Goal: Transaction & Acquisition: Purchase product/service

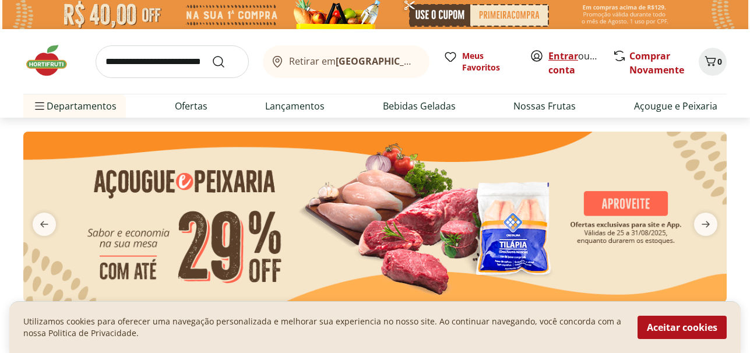
click at [560, 58] on link "Entrar" at bounding box center [563, 56] width 30 height 13
click at [550, 103] on link "Nossas Frutas" at bounding box center [544, 106] width 62 height 14
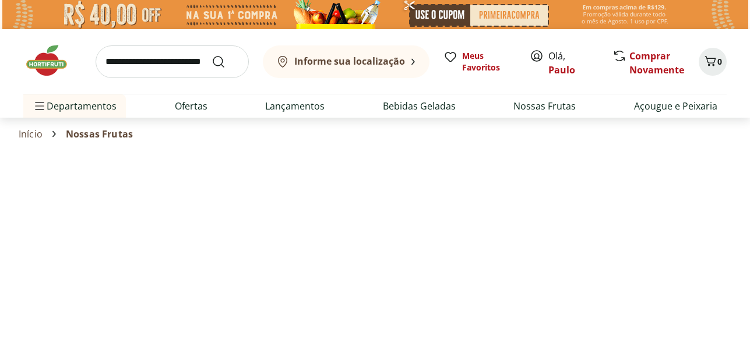
select select "**********"
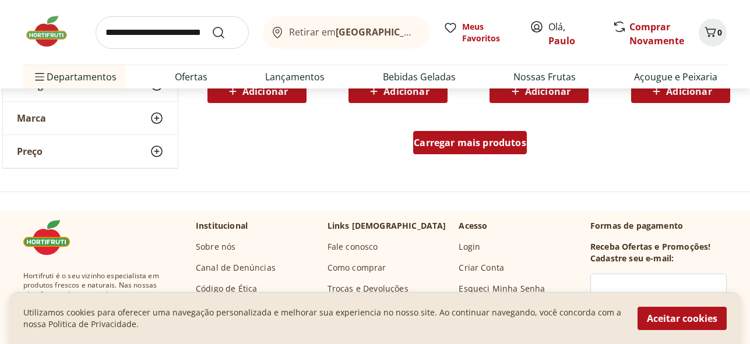
scroll to position [846, 0]
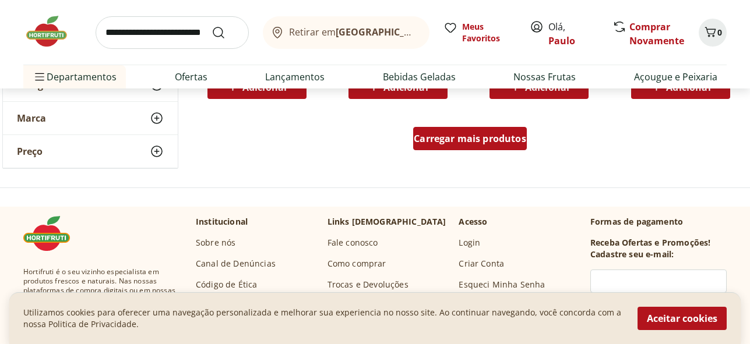
click at [470, 138] on span "Carregar mais produtos" at bounding box center [470, 138] width 112 height 9
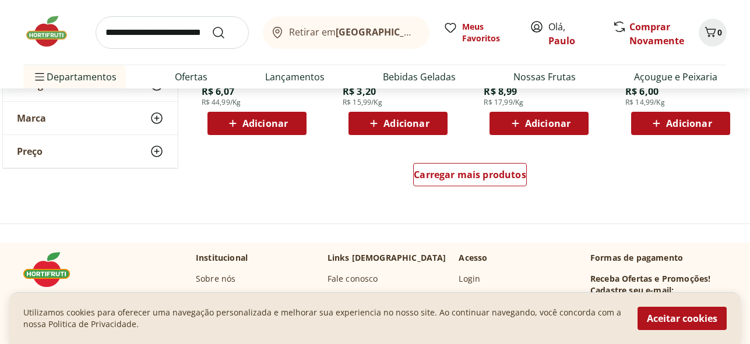
scroll to position [1606, 0]
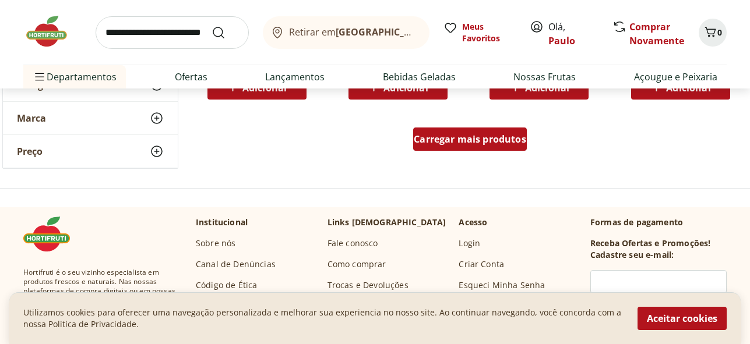
click at [444, 139] on span "Carregar mais produtos" at bounding box center [470, 139] width 112 height 9
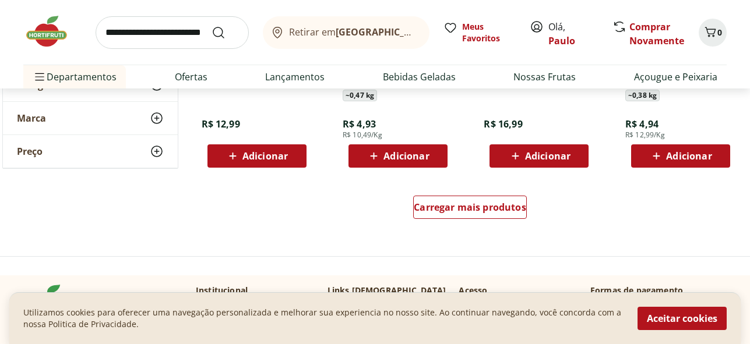
scroll to position [2336, 0]
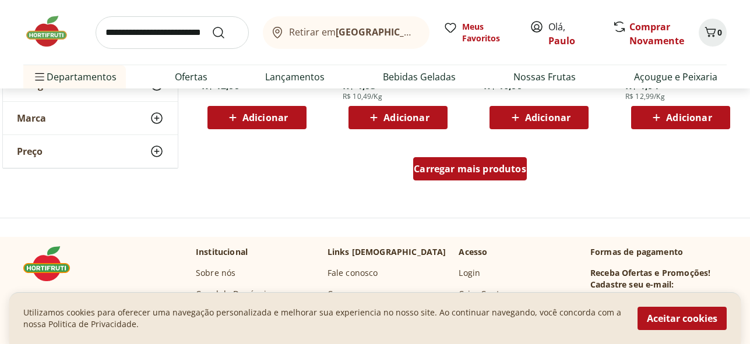
click at [476, 167] on span "Carregar mais produtos" at bounding box center [470, 168] width 112 height 9
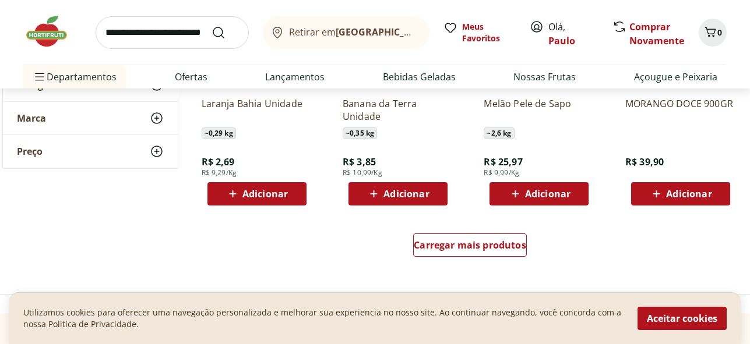
scroll to position [3035, 0]
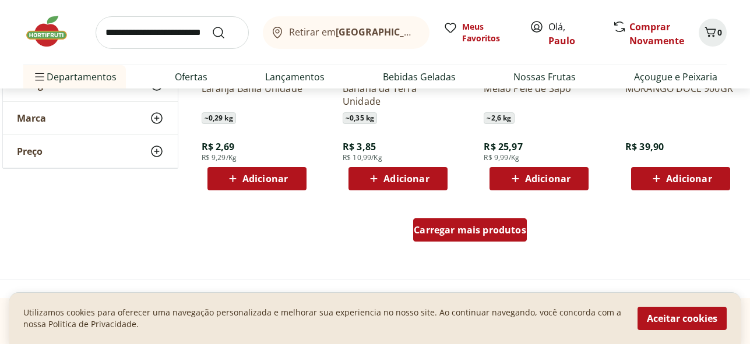
click at [462, 228] on span "Carregar mais produtos" at bounding box center [470, 230] width 112 height 9
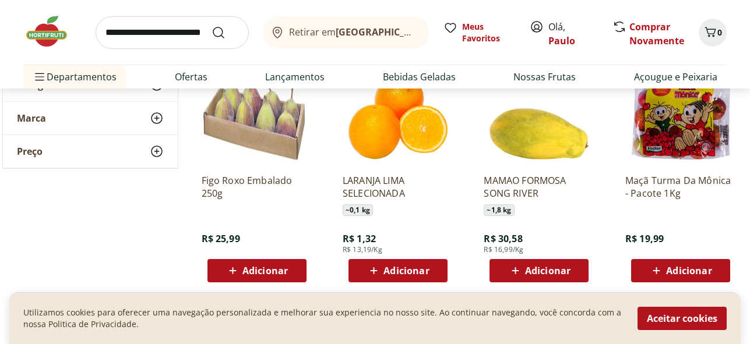
scroll to position [3712, 0]
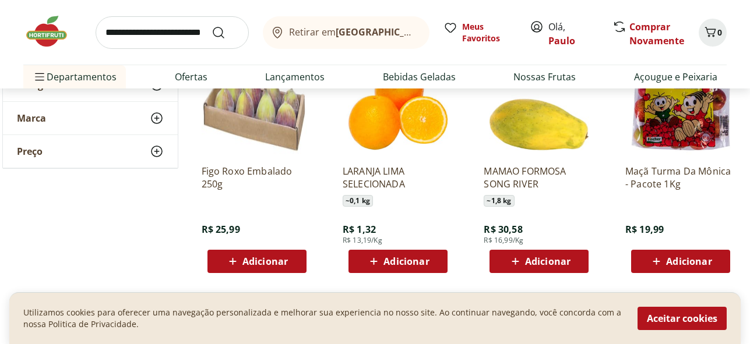
click at [252, 257] on span "Adicionar" at bounding box center [264, 261] width 45 height 9
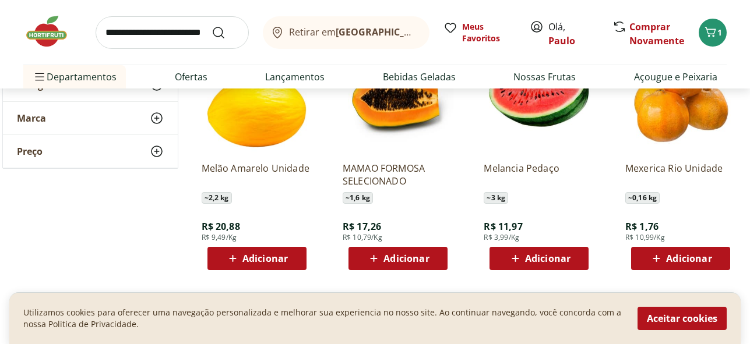
scroll to position [446, 0]
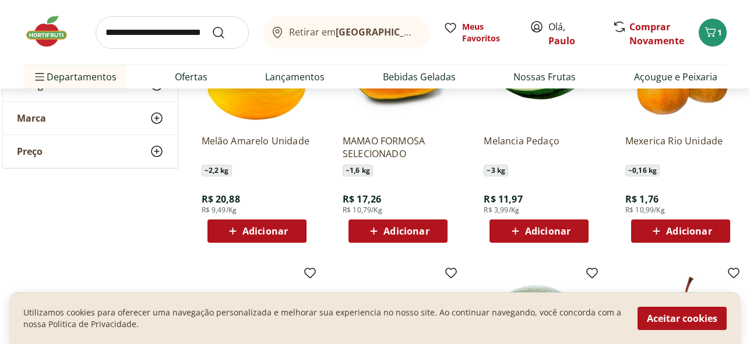
click at [676, 227] on span "Adicionar" at bounding box center [688, 231] width 45 height 9
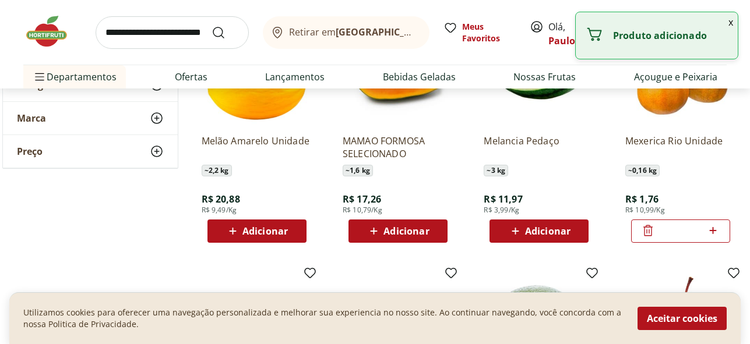
click at [715, 231] on icon at bounding box center [713, 230] width 7 height 7
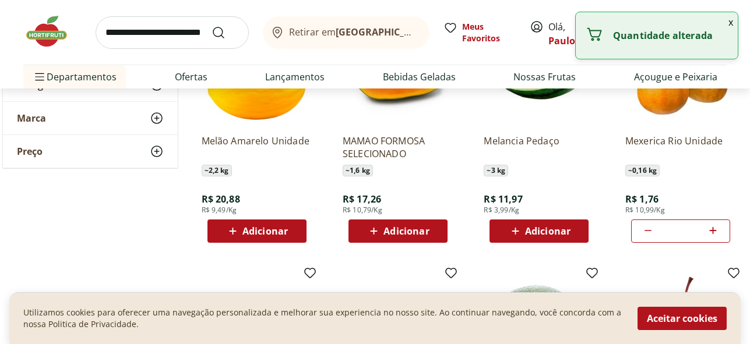
type input "*"
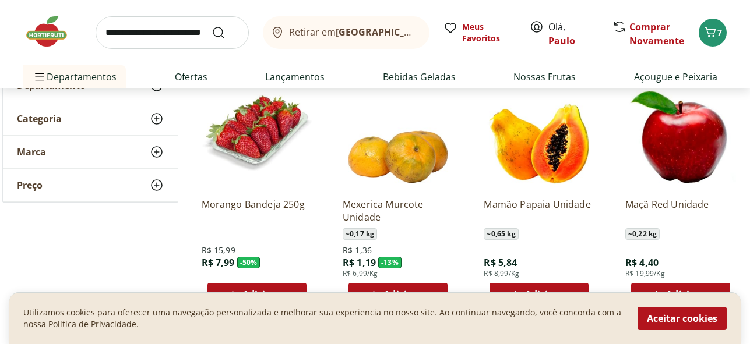
scroll to position [181, 0]
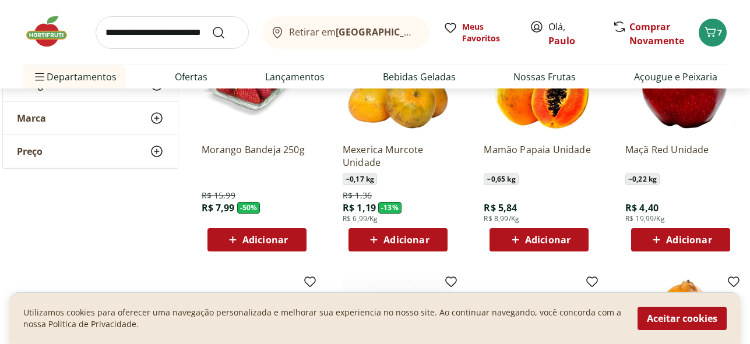
click at [256, 235] on span "Adicionar" at bounding box center [264, 239] width 45 height 9
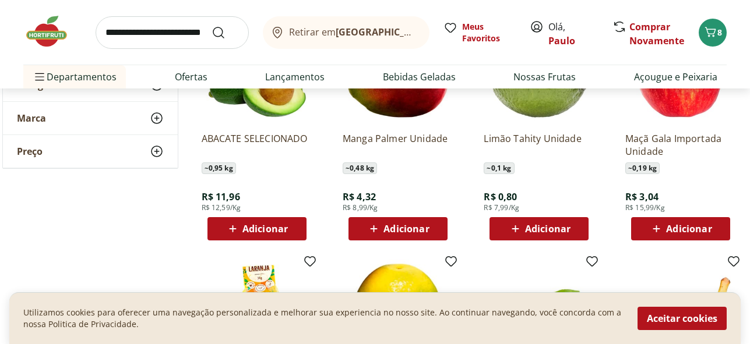
scroll to position [677, 0]
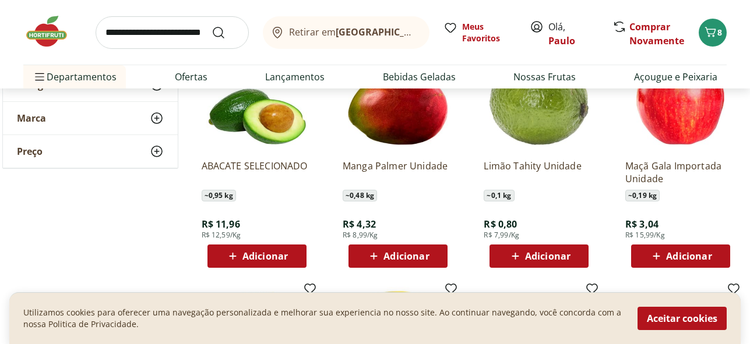
click at [393, 252] on span "Adicionar" at bounding box center [406, 256] width 45 height 9
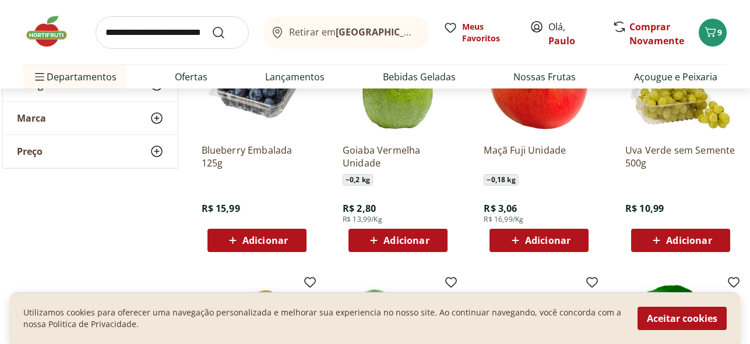
scroll to position [3238, 0]
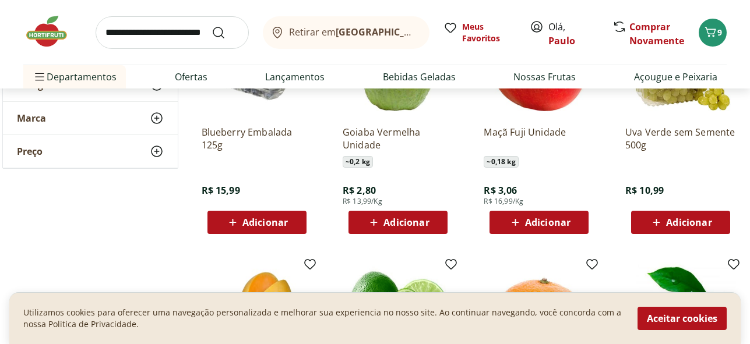
click at [672, 220] on span "Adicionar" at bounding box center [688, 222] width 45 height 9
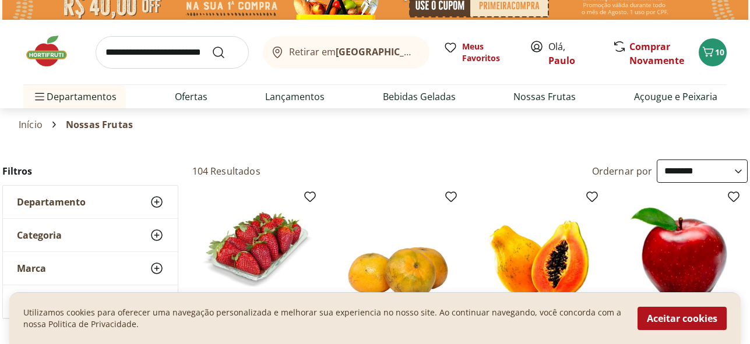
scroll to position [0, 0]
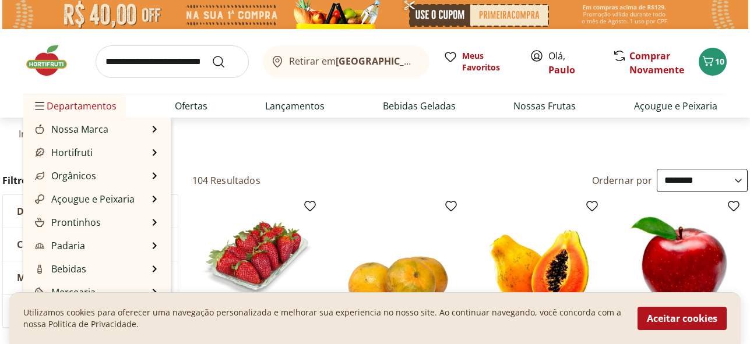
click at [60, 111] on span "Departamentos" at bounding box center [75, 106] width 84 height 28
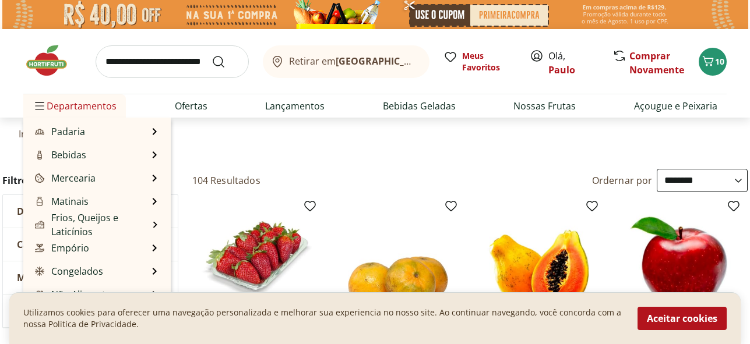
scroll to position [117, 0]
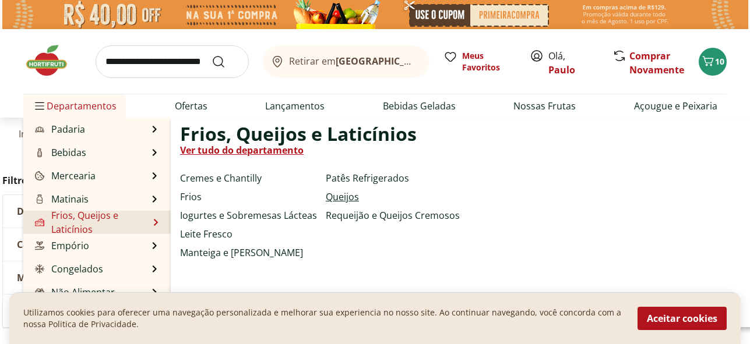
click at [345, 194] on link "Queijos" at bounding box center [342, 197] width 33 height 14
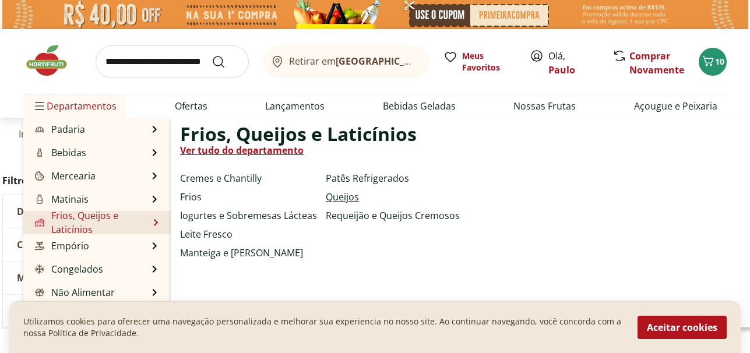
select select "**********"
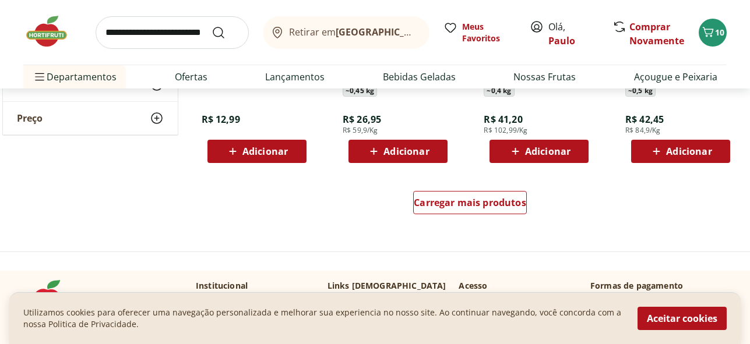
scroll to position [789, 0]
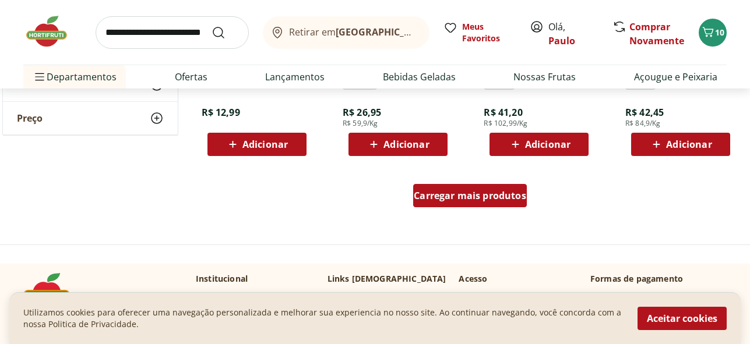
click at [441, 198] on span "Carregar mais produtos" at bounding box center [470, 195] width 112 height 9
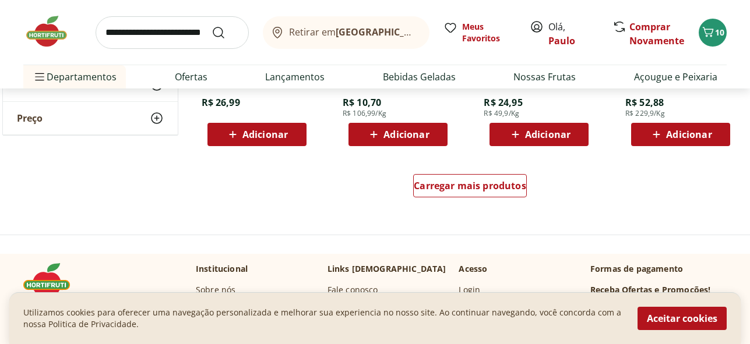
scroll to position [1574, 0]
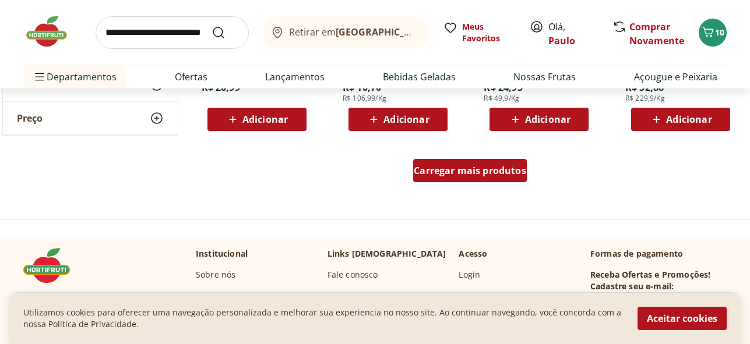
click at [449, 173] on span "Carregar mais produtos" at bounding box center [470, 170] width 112 height 9
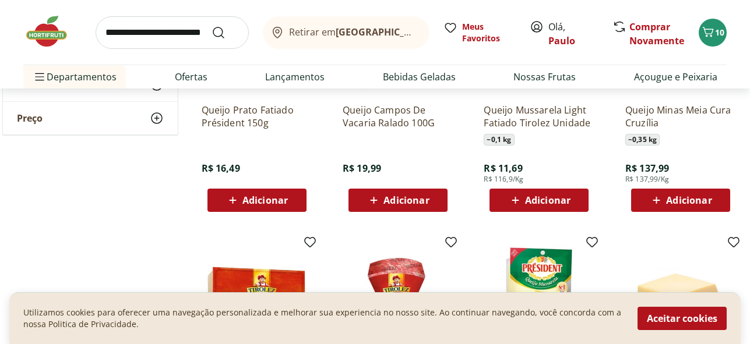
scroll to position [1747, 0]
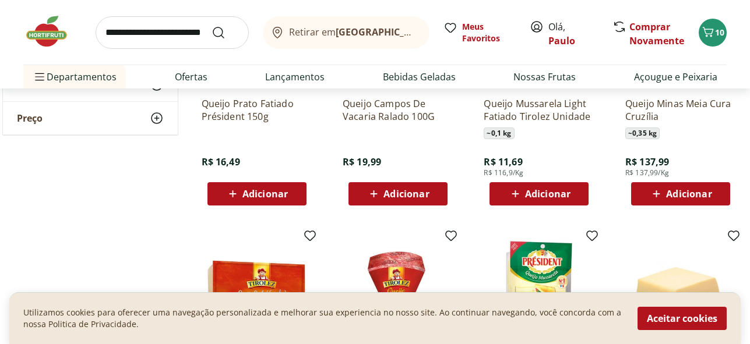
click at [657, 191] on icon at bounding box center [656, 194] width 15 height 14
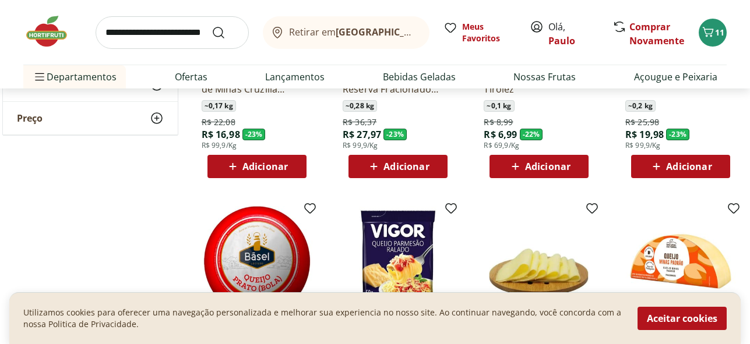
scroll to position [0, 0]
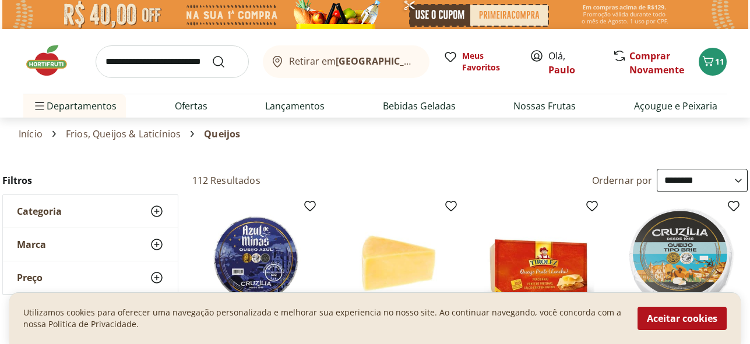
click at [104, 133] on link "Frios, Queijos & Laticínios" at bounding box center [123, 134] width 115 height 10
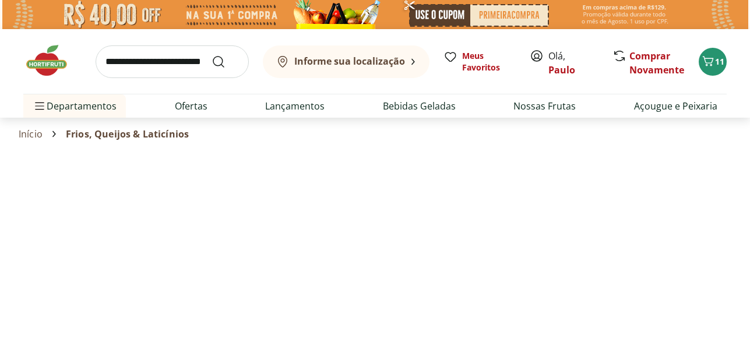
select select "**********"
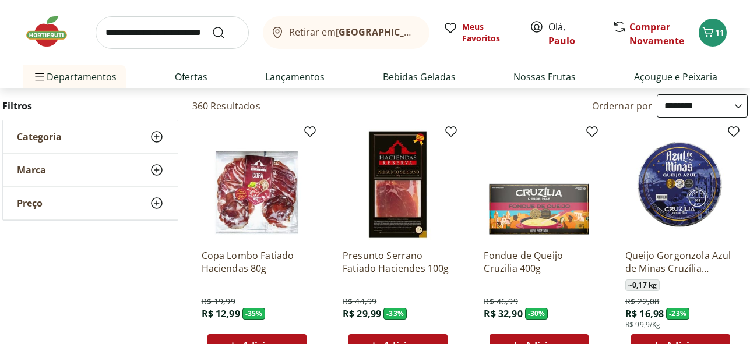
scroll to position [112, 0]
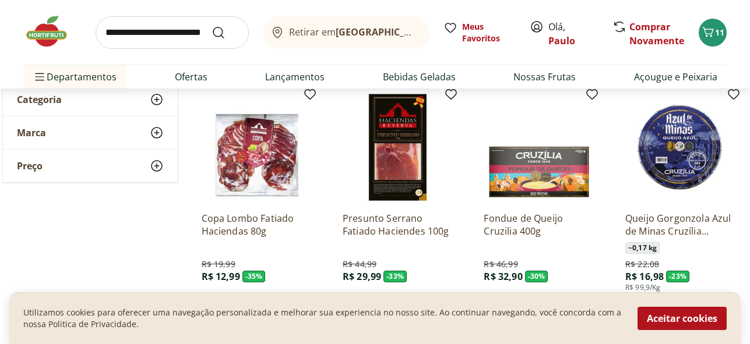
click at [256, 173] on img at bounding box center [257, 147] width 111 height 111
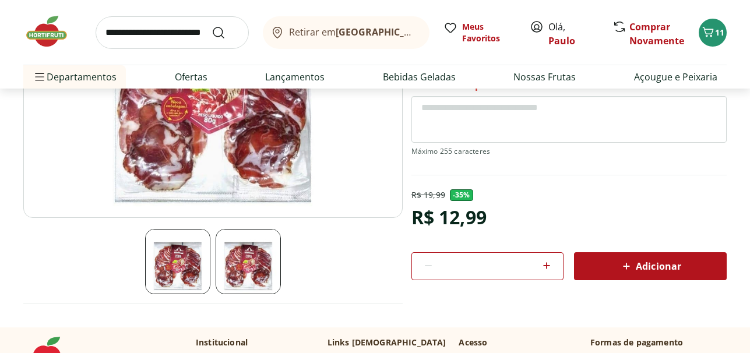
scroll to position [111, 0]
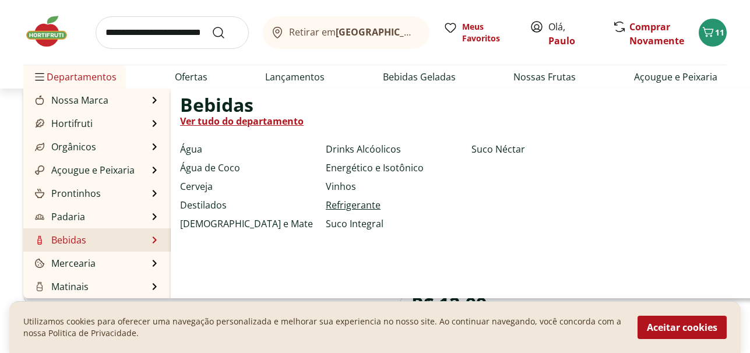
click at [354, 206] on link "Refrigerante" at bounding box center [353, 205] width 55 height 14
select select "**********"
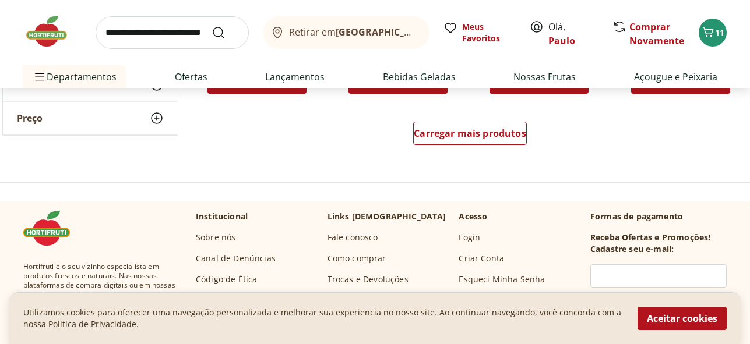
scroll to position [855, 0]
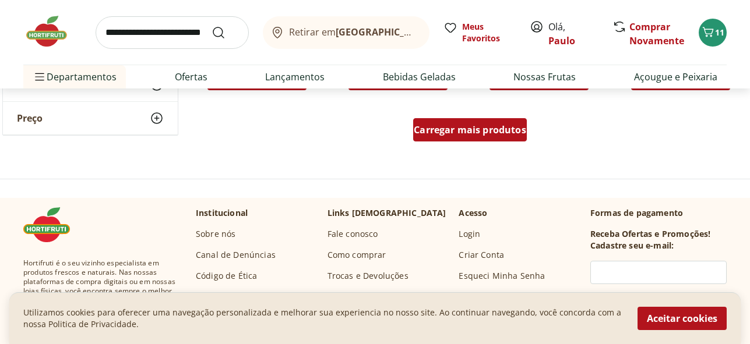
click at [456, 125] on span "Carregar mais produtos" at bounding box center [470, 129] width 112 height 9
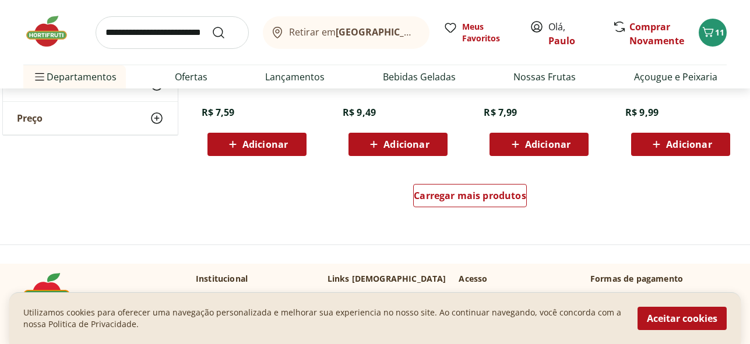
scroll to position [1554, 0]
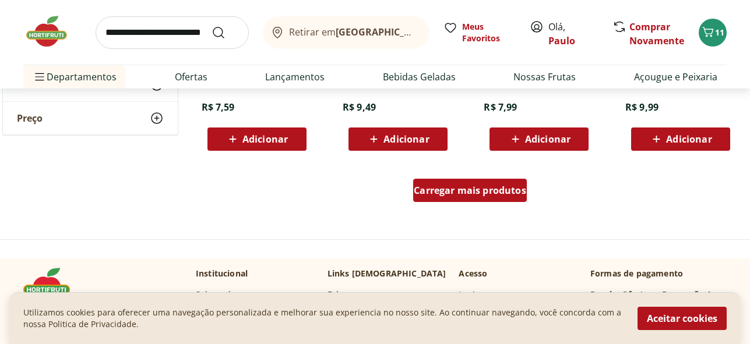
click at [471, 193] on span "Carregar mais produtos" at bounding box center [470, 190] width 112 height 9
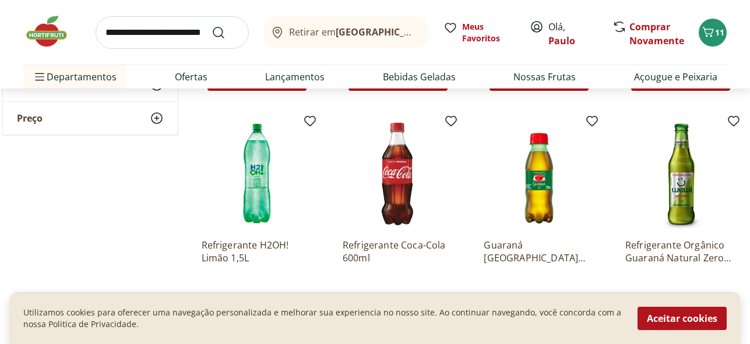
scroll to position [2131, 0]
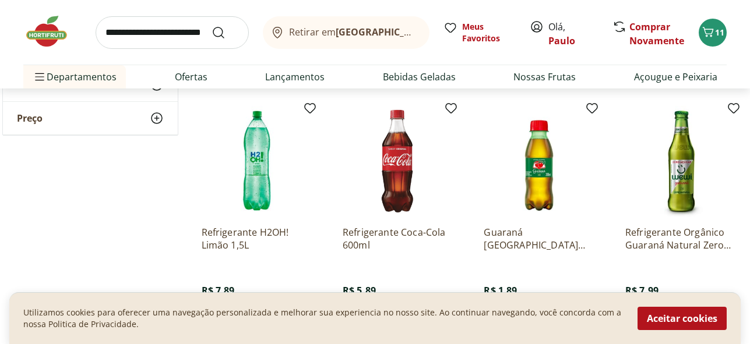
click at [747, 195] on div "Refrigerante Orgânico Guaraná Natural Zero Açúcar Wewi 255ml R$ 7,99 Adicionar" at bounding box center [682, 220] width 132 height 247
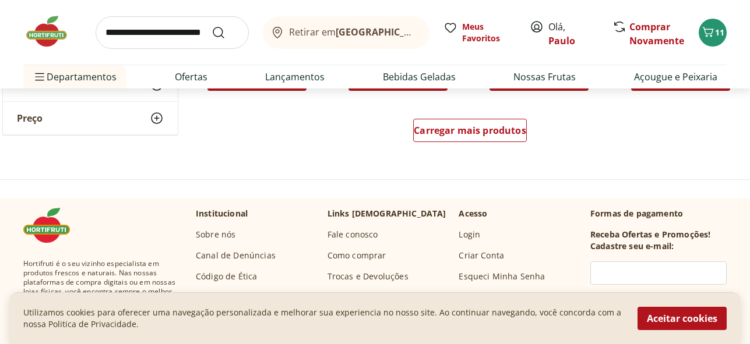
scroll to position [2387, 0]
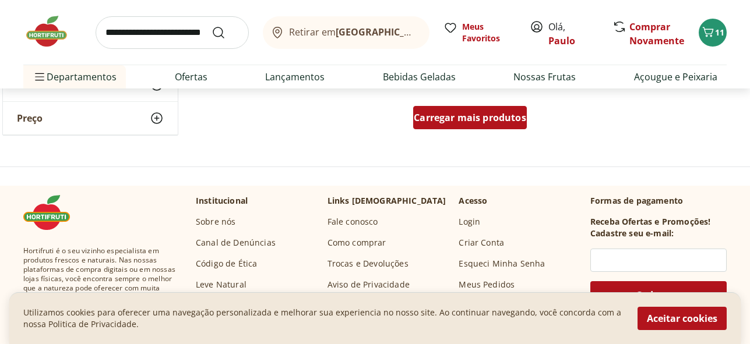
click at [461, 113] on span "Carregar mais produtos" at bounding box center [470, 117] width 112 height 9
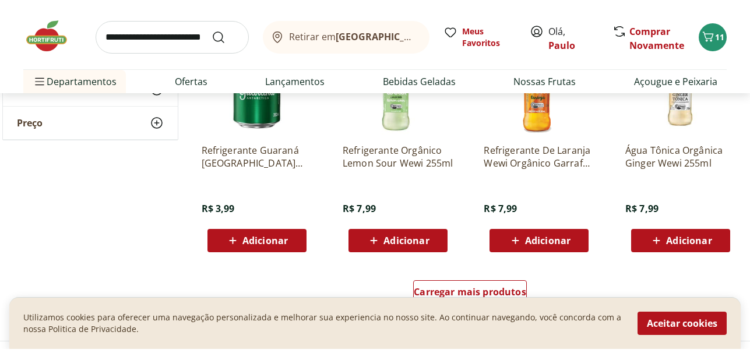
scroll to position [3156, 0]
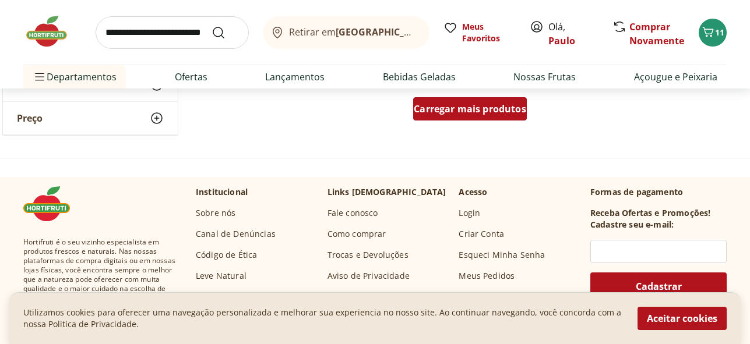
click at [474, 107] on span "Carregar mais produtos" at bounding box center [470, 108] width 112 height 9
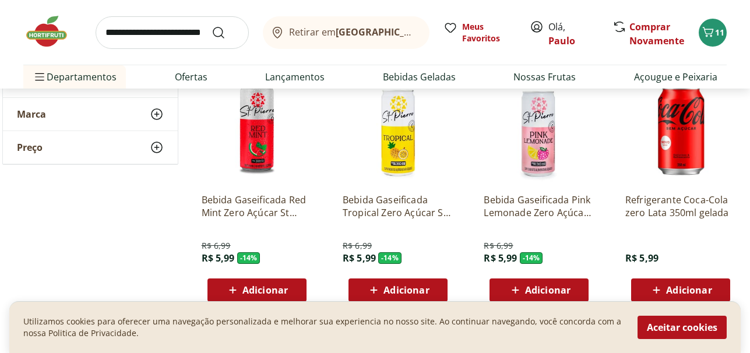
scroll to position [59, 0]
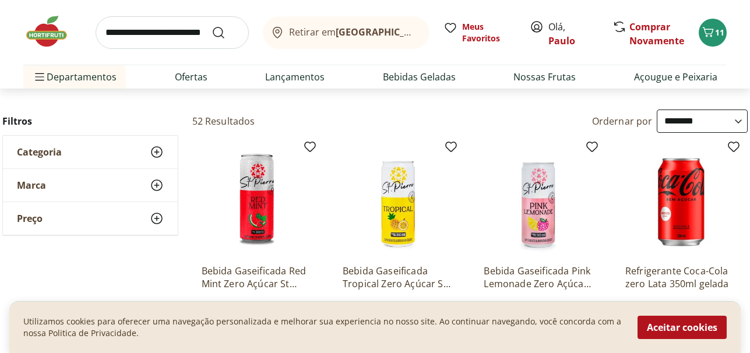
drag, startPoint x: 748, startPoint y: 32, endPoint x: 748, endPoint y: 15, distance: 17.5
click at [748, 15] on div "Retirar em [GEOGRAPHIC_DATA]/RJ Meus Favoritos Olá, Paulo Comprar Novamente 11 …" at bounding box center [375, 44] width 750 height 89
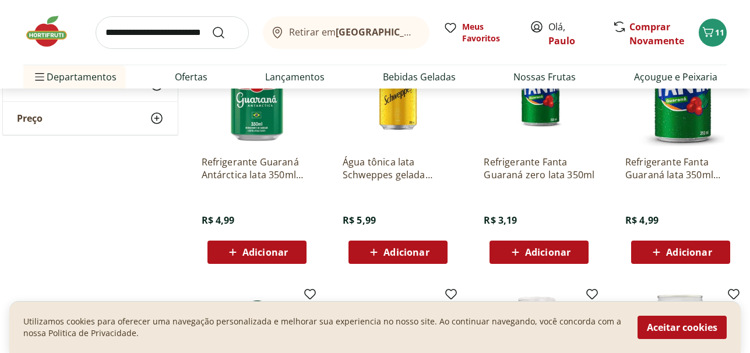
scroll to position [0, 0]
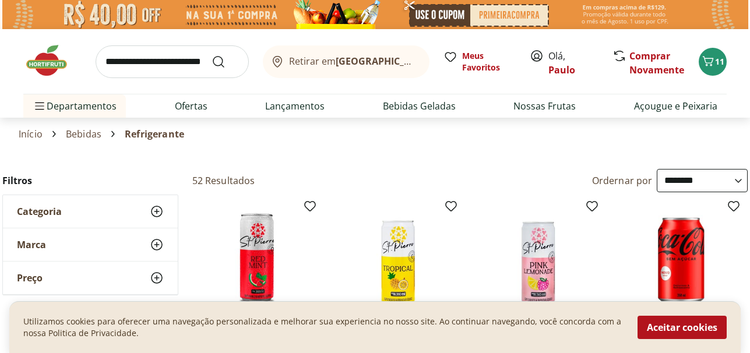
click at [34, 207] on span "Categoria" at bounding box center [39, 212] width 45 height 12
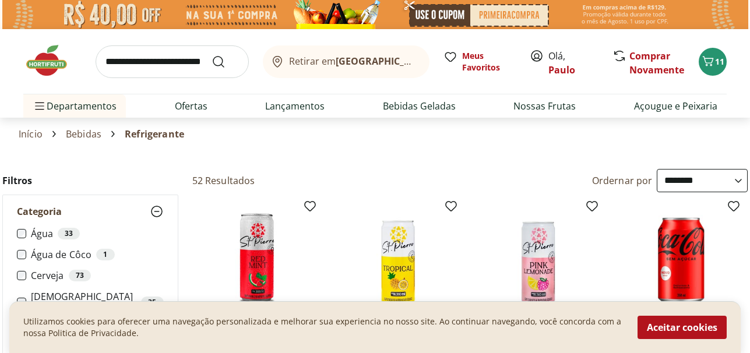
click at [34, 132] on link "Início" at bounding box center [31, 134] width 24 height 10
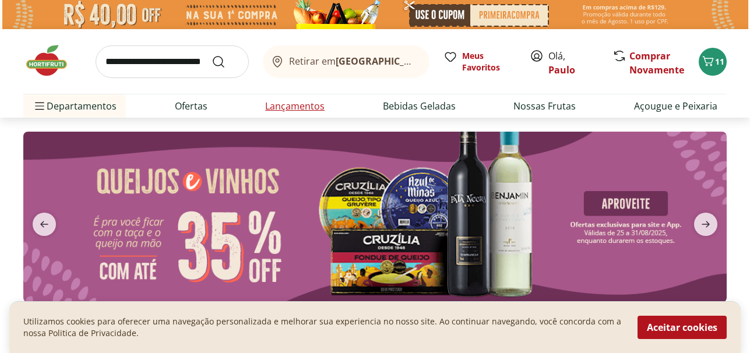
click at [295, 107] on link "Lançamentos" at bounding box center [294, 106] width 59 height 14
select select "**********"
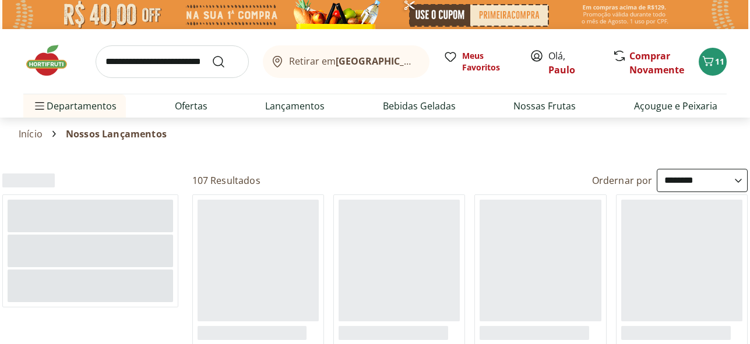
select select "**********"
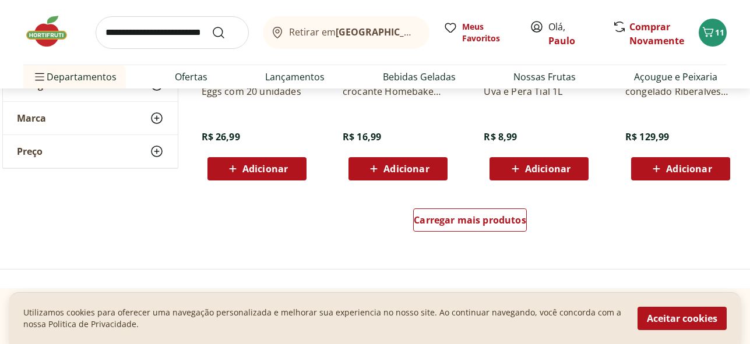
scroll to position [783, 0]
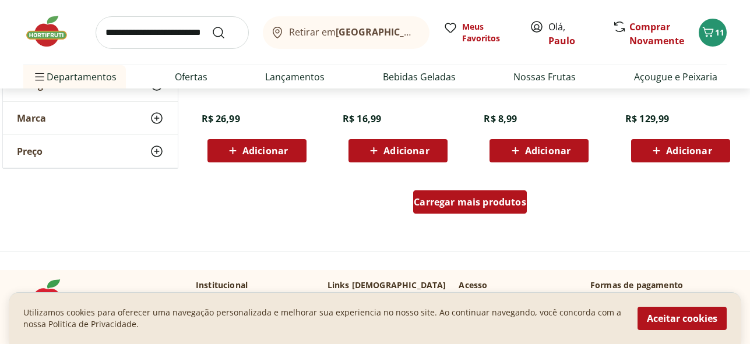
click at [457, 198] on span "Carregar mais produtos" at bounding box center [470, 202] width 112 height 9
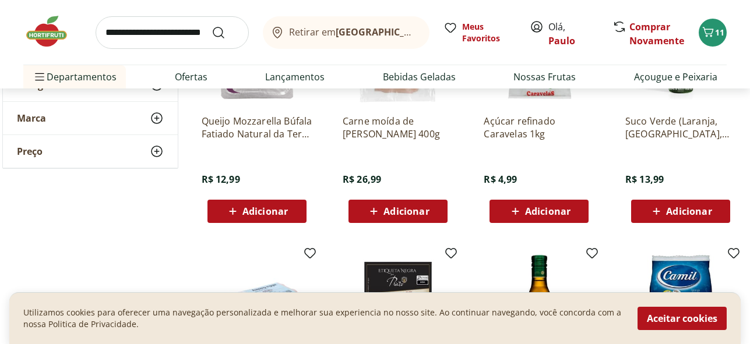
scroll to position [1095, 0]
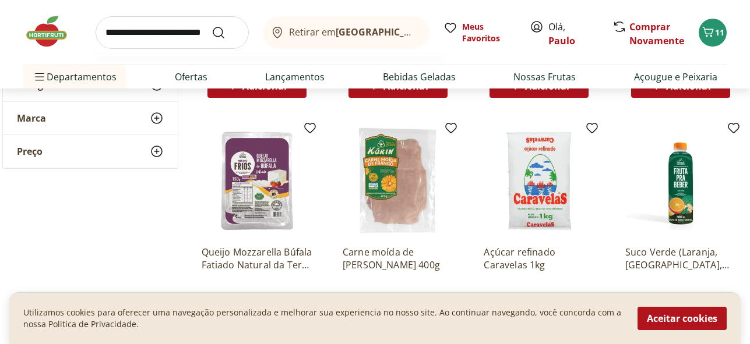
click at [123, 36] on input "search" at bounding box center [172, 32] width 153 height 33
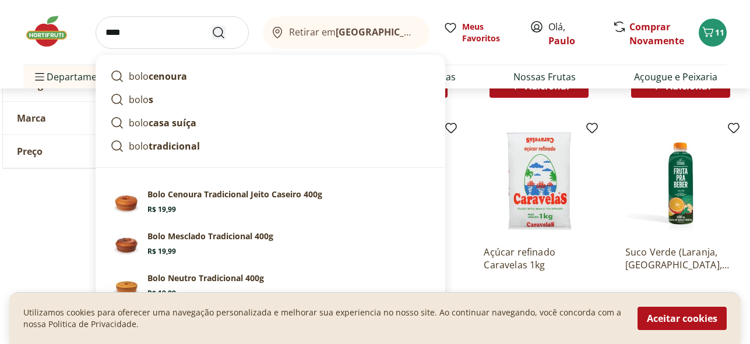
type input "****"
click at [217, 33] on icon "Submit Search" at bounding box center [219, 33] width 14 height 14
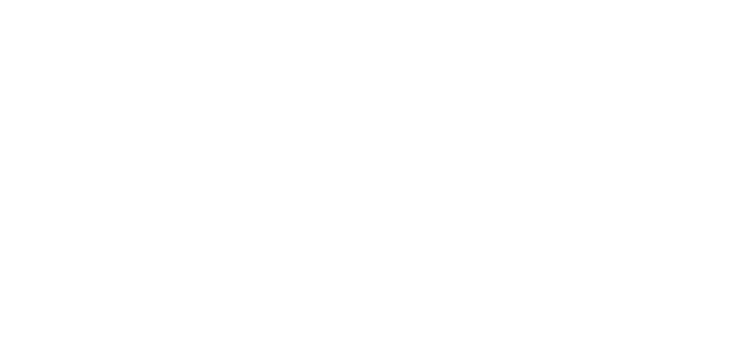
select select "**********"
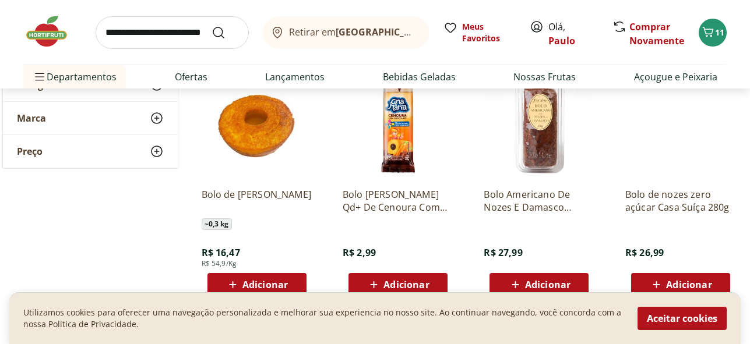
scroll to position [450, 0]
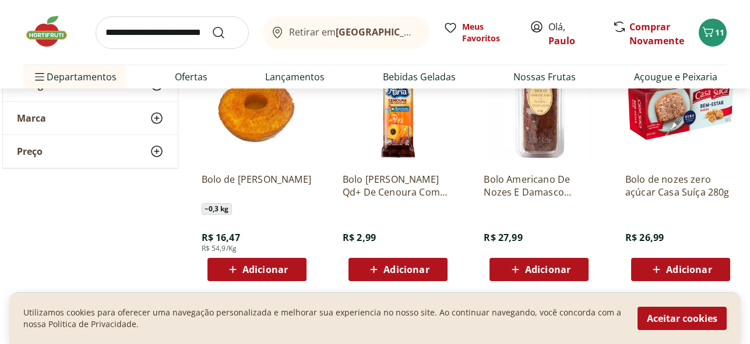
click at [534, 266] on span "Adicionar" at bounding box center [547, 269] width 45 height 9
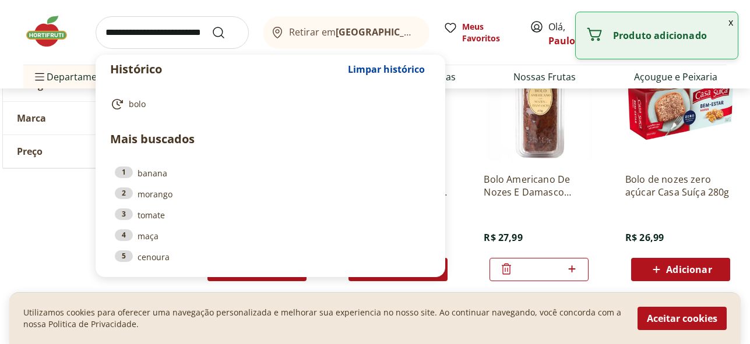
click at [125, 37] on input "search" at bounding box center [172, 32] width 153 height 33
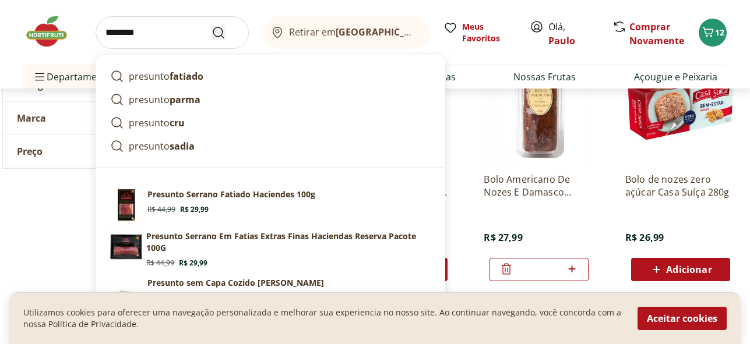
type input "********"
click at [218, 33] on icon "Submit Search" at bounding box center [219, 33] width 14 height 14
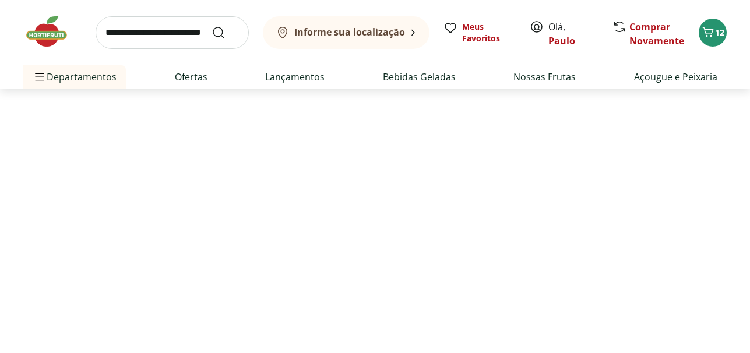
select select "**********"
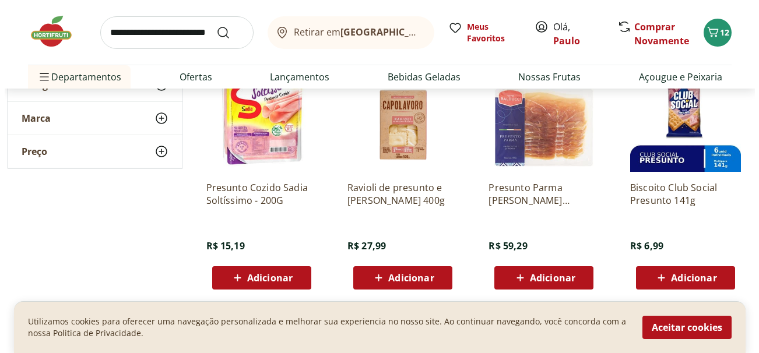
scroll to position [466, 0]
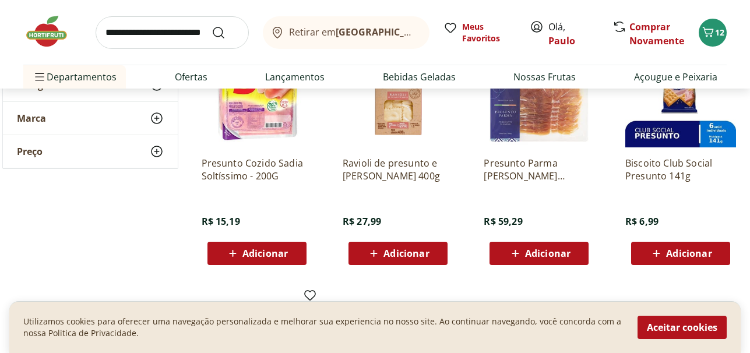
click at [257, 249] on span "Adicionar" at bounding box center [264, 253] width 45 height 9
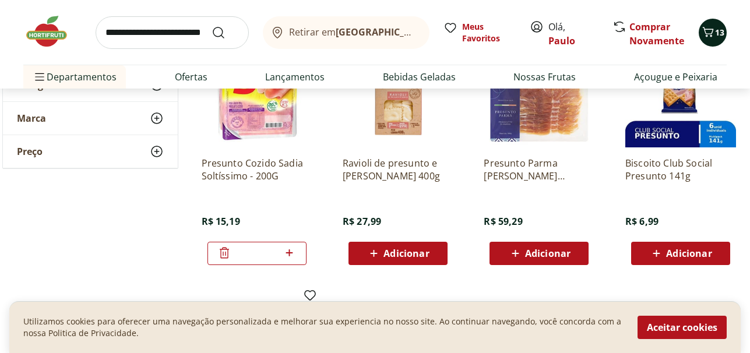
click at [705, 34] on icon "Carrinho" at bounding box center [708, 32] width 14 height 14
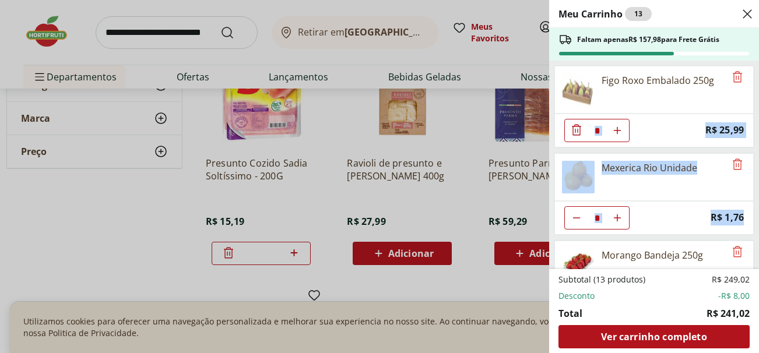
drag, startPoint x: 751, startPoint y: 105, endPoint x: 755, endPoint y: 209, distance: 103.2
click at [750, 209] on ul "Figo Roxo Embalado 250g * Price: R$ 25,99 Mexerica Rio Unidade * Price: R$ 1,76…" at bounding box center [652, 165] width 207 height 209
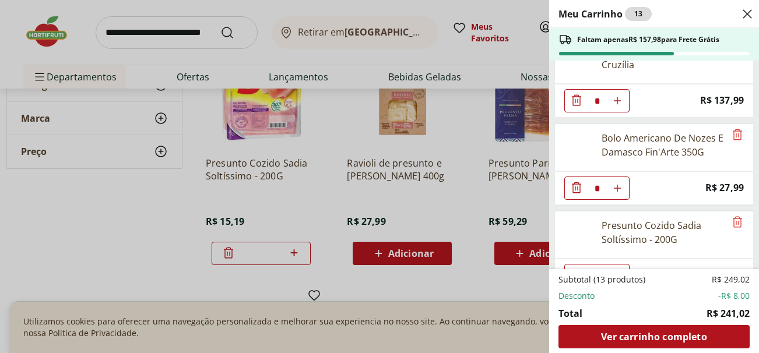
scroll to position [495, 0]
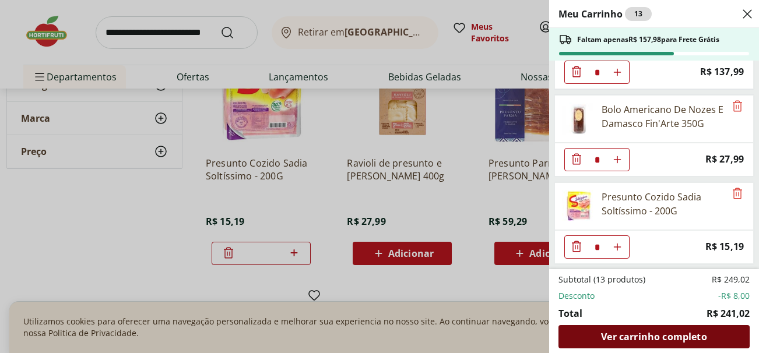
click at [654, 335] on span "Ver carrinho completo" at bounding box center [653, 336] width 105 height 9
